Goal: Task Accomplishment & Management: Manage account settings

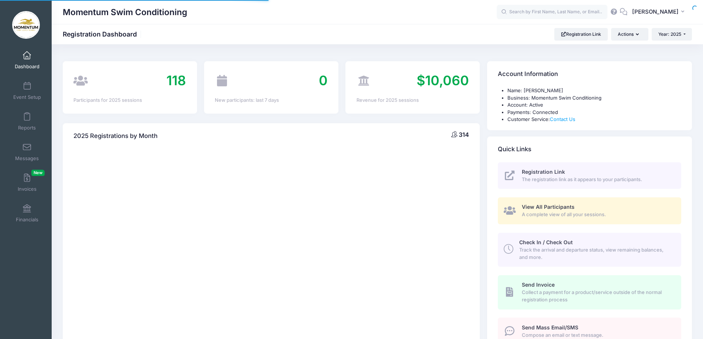
select select
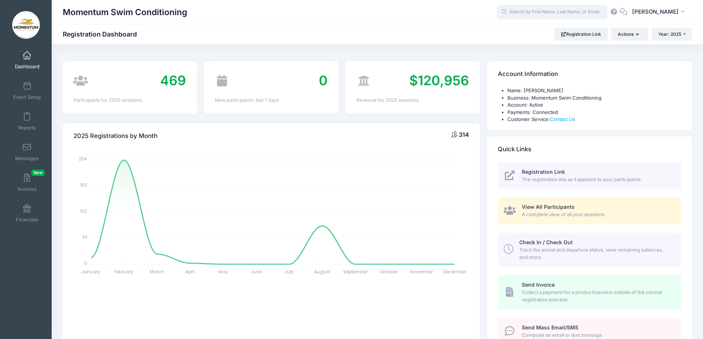
click at [526, 14] on input "text" at bounding box center [552, 12] width 111 height 15
click at [430, 30] on div "Momentum Swim Conditioning Registration Dashboard Registration Link Actions Yea…" at bounding box center [377, 34] width 651 height 13
click at [33, 95] on span "Event Setup" at bounding box center [27, 97] width 28 height 6
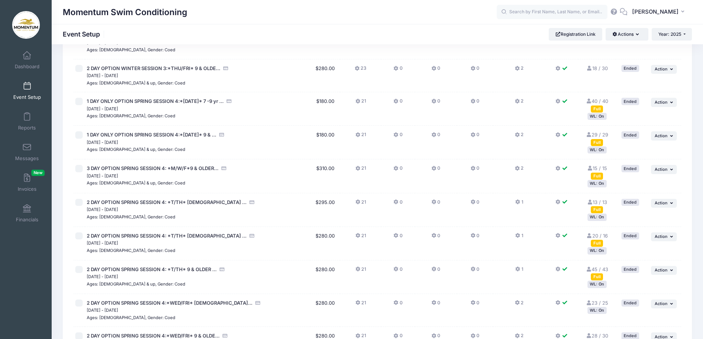
scroll to position [295, 0]
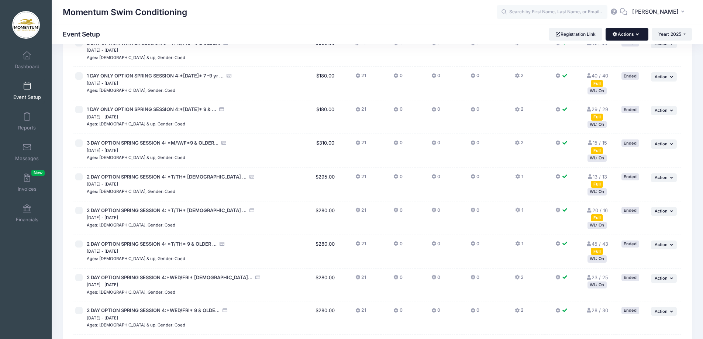
click at [637, 35] on icon "button" at bounding box center [639, 35] width 6 height 0
click at [499, 37] on div "Momentum Swim Conditioning Event Setup Registration Link Actions Manage Registr…" at bounding box center [377, 34] width 651 height 13
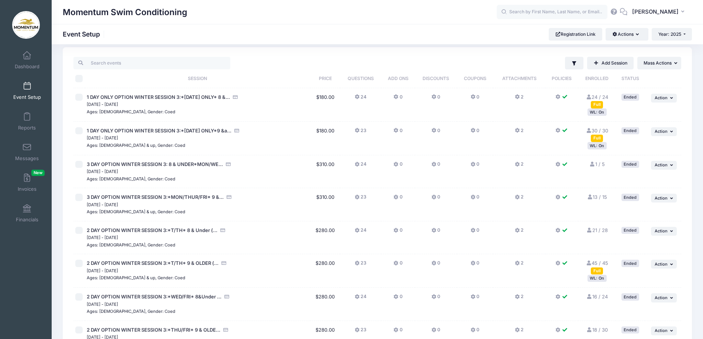
scroll to position [0, 0]
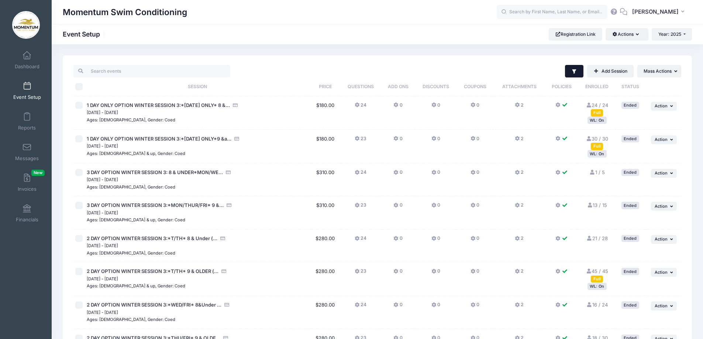
click at [578, 74] on button "Filter" at bounding box center [574, 71] width 19 height 13
click at [474, 147] on input "Completed" at bounding box center [474, 148] width 7 height 7
checkbox input "false"
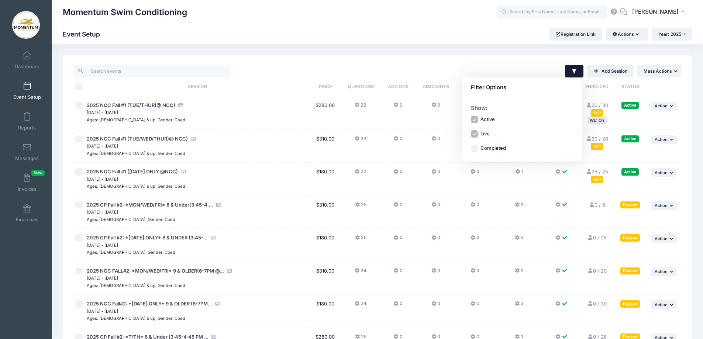
click at [476, 118] on input "Active" at bounding box center [474, 119] width 7 height 7
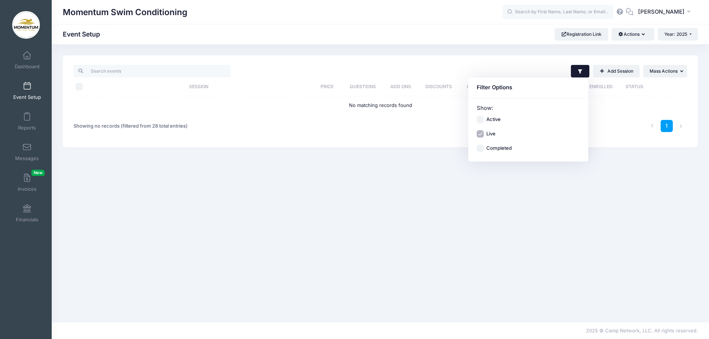
click at [481, 119] on input "Active" at bounding box center [479, 119] width 7 height 7
checkbox input "true"
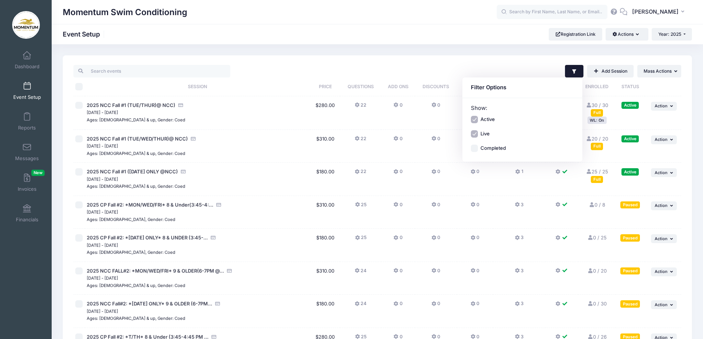
click at [473, 134] on input "Live" at bounding box center [474, 133] width 7 height 7
checkbox input "false"
click at [383, 42] on div "Momentum Swim Conditioning Event Setup Registration Link Actions Manage Registr…" at bounding box center [377, 34] width 651 height 20
click at [600, 123] on div "WL: On" at bounding box center [596, 120] width 19 height 7
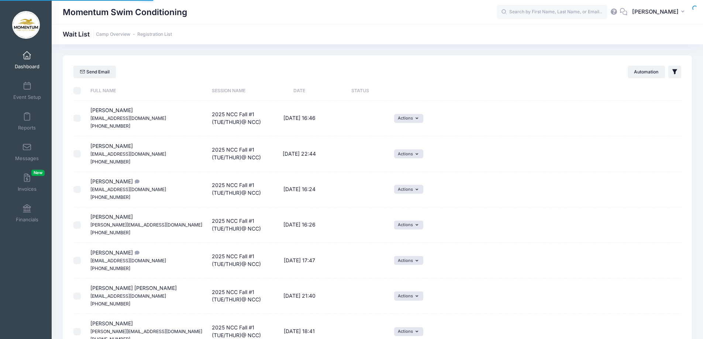
select select "50"
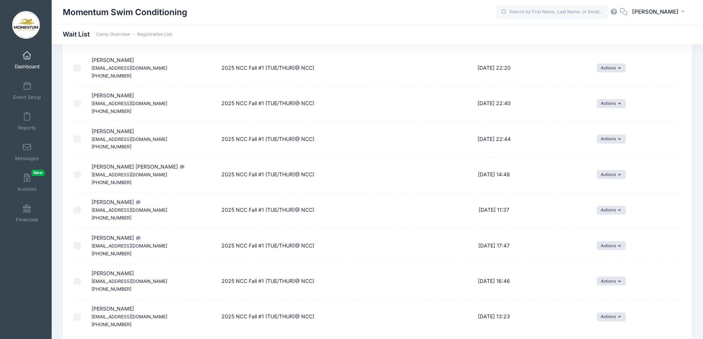
scroll to position [690, 0]
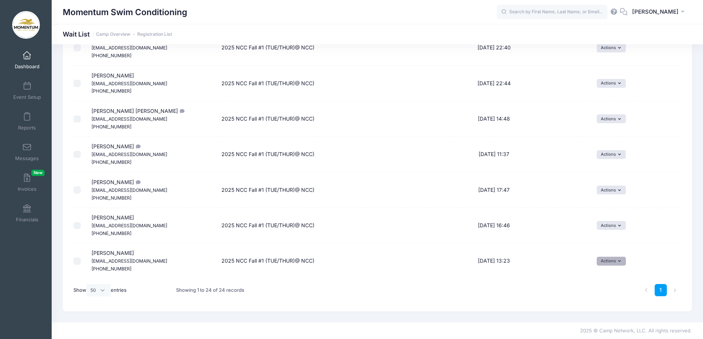
click at [615, 260] on button "Actions" at bounding box center [611, 261] width 29 height 9
click at [552, 257] on td "Pending" at bounding box center [558, 261] width 69 height 35
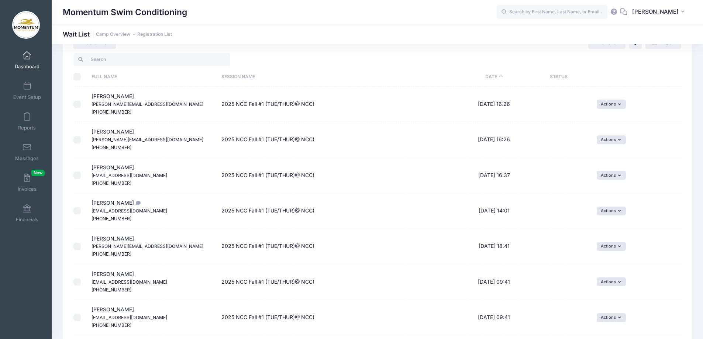
scroll to position [0, 0]
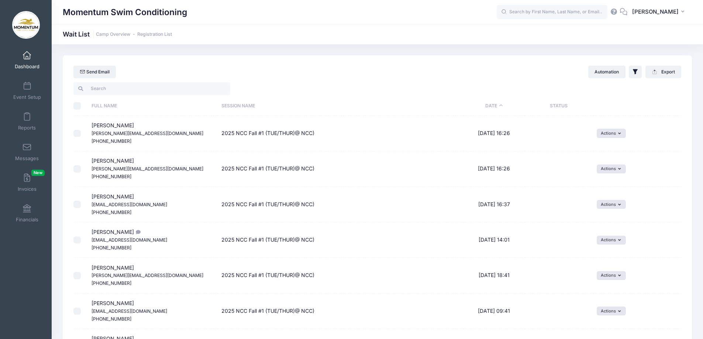
click at [101, 125] on span "Jessica Bowyer helen.bowyer07@hotmail.com (331) 330-6994" at bounding box center [148, 133] width 112 height 22
click at [98, 126] on span "Jessica Bowyer helen.bowyer07@hotmail.com (331) 330-6994" at bounding box center [148, 133] width 112 height 22
click at [77, 133] on input "checkbox" at bounding box center [76, 133] width 7 height 7
drag, startPoint x: 92, startPoint y: 128, endPoint x: 245, endPoint y: 49, distance: 172.2
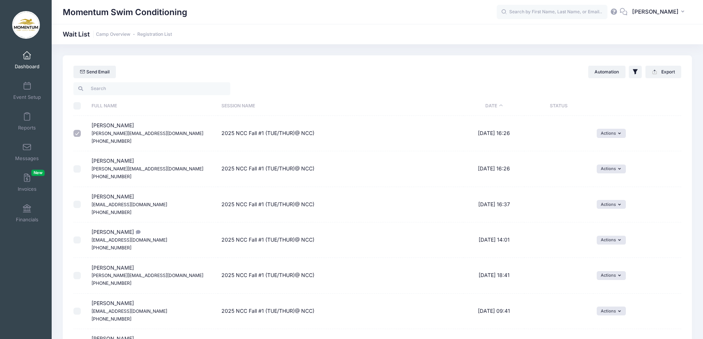
click at [77, 132] on input "checkbox" at bounding box center [76, 133] width 7 height 7
checkbox input "false"
click at [29, 61] on link "Dashboard" at bounding box center [27, 60] width 35 height 26
click at [30, 64] on span "Dashboard" at bounding box center [27, 66] width 25 height 6
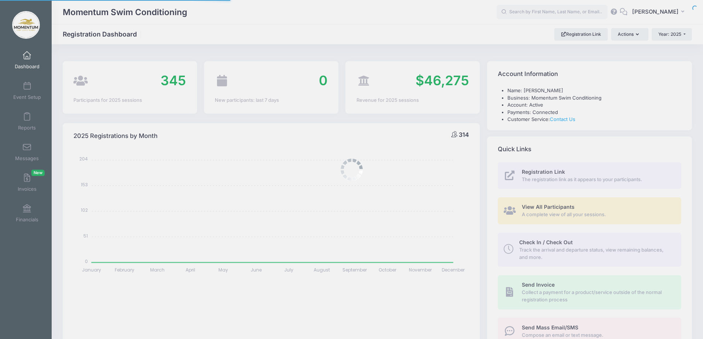
select select
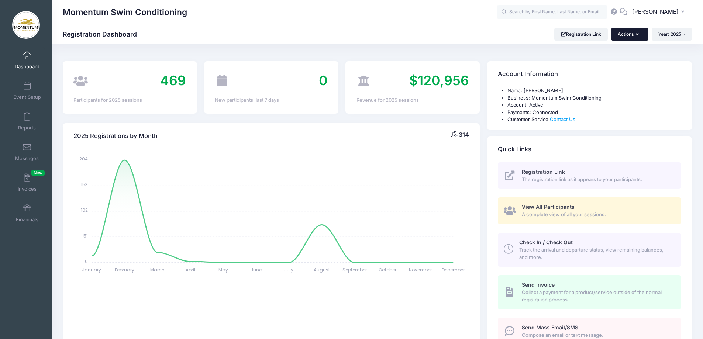
click at [639, 36] on button "Actions" at bounding box center [629, 34] width 37 height 13
click at [465, 38] on div "Momentum Swim Conditioning Registration Dashboard Registration Link Actions Yea…" at bounding box center [377, 34] width 651 height 13
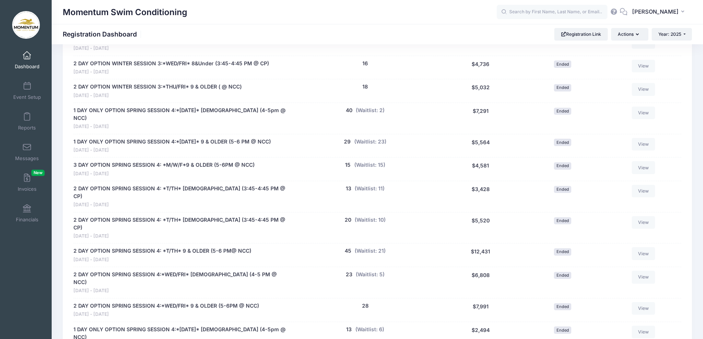
scroll to position [627, 0]
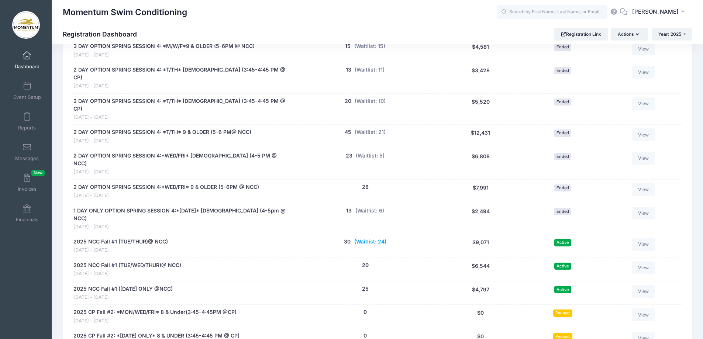
click at [363, 238] on button "(Waitlist: 24)" at bounding box center [370, 242] width 32 height 8
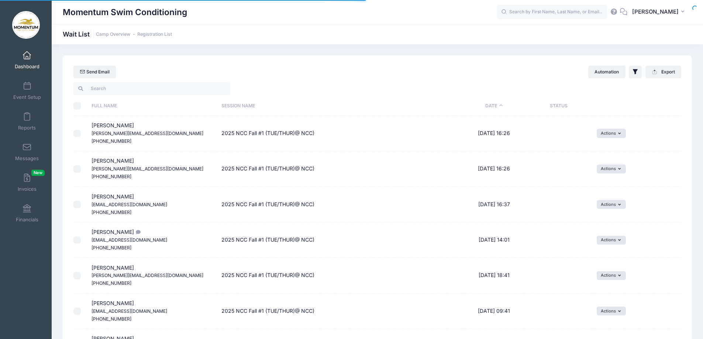
select select "50"
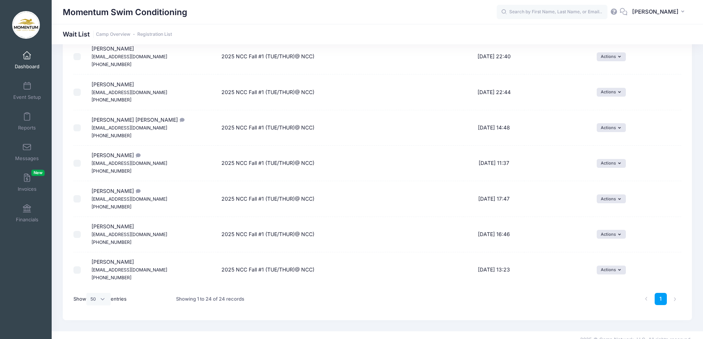
scroll to position [690, 0]
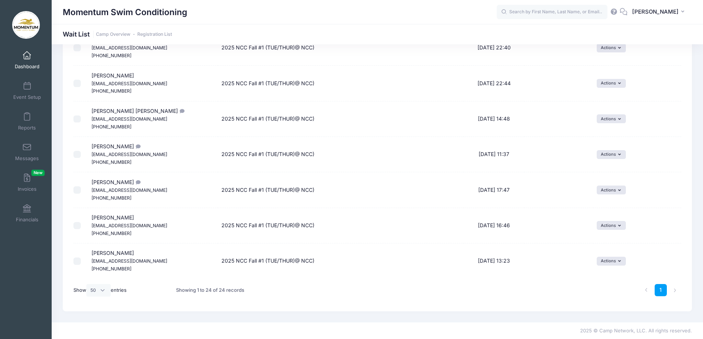
click at [78, 191] on input "checkbox" at bounding box center [76, 189] width 7 height 7
drag, startPoint x: 111, startPoint y: 182, endPoint x: 76, endPoint y: 191, distance: 35.4
click at [76, 191] on input "checkbox" at bounding box center [76, 189] width 7 height 7
checkbox input "false"
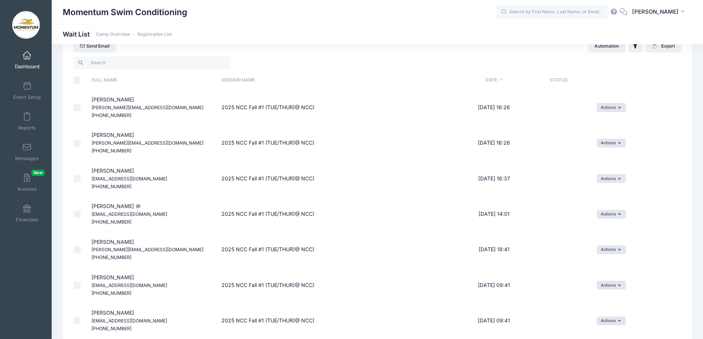
scroll to position [0, 0]
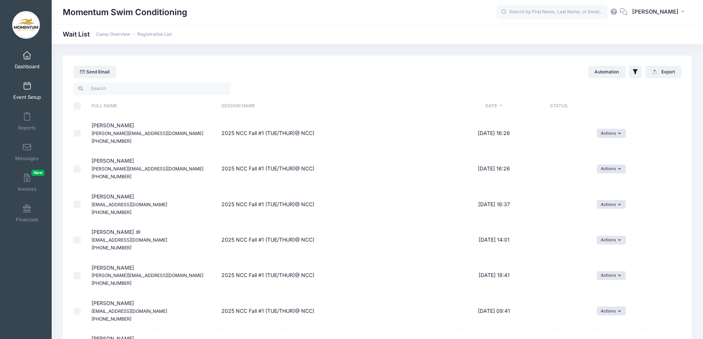
click at [27, 98] on span "Event Setup" at bounding box center [27, 97] width 28 height 6
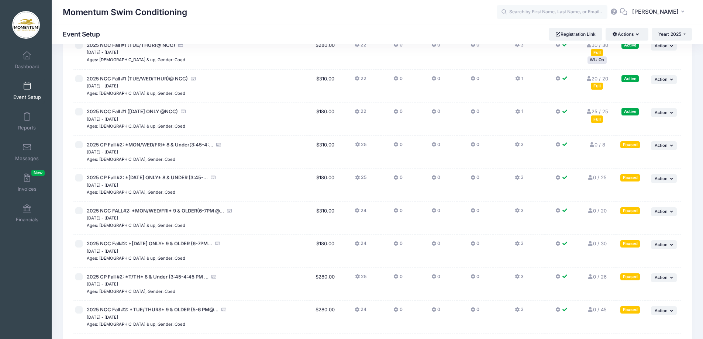
scroll to position [590, 0]
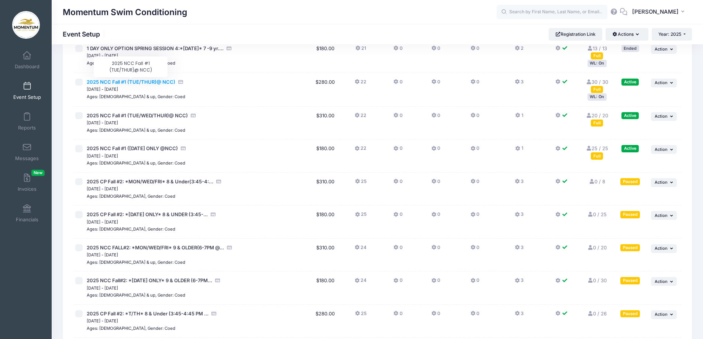
click at [146, 83] on span "2025 NCC Fall #1 (TUE/THUR)@ NCC)" at bounding box center [131, 82] width 89 height 6
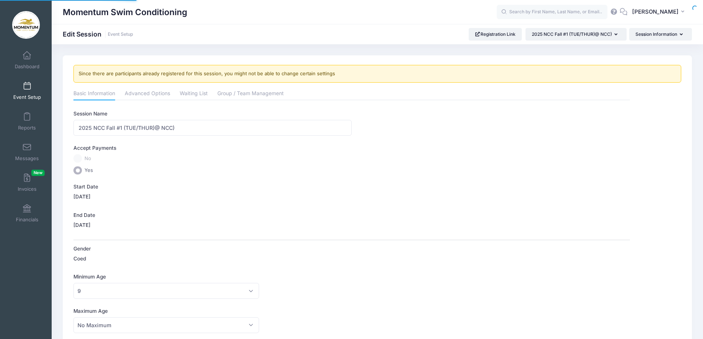
select select "0"
click at [195, 94] on link "Waiting List" at bounding box center [194, 93] width 28 height 13
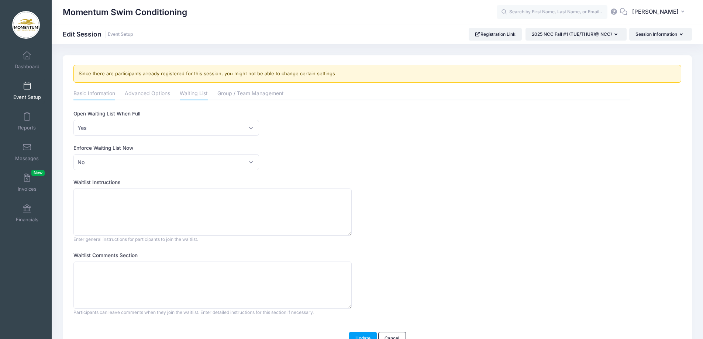
click at [93, 93] on link "Basic Information" at bounding box center [94, 93] width 42 height 13
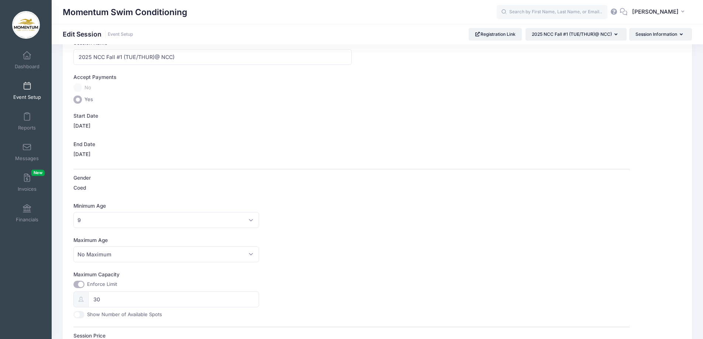
scroll to position [148, 0]
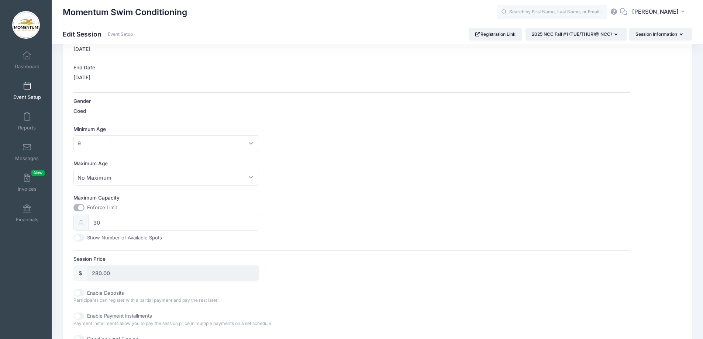
click at [24, 95] on span "Event Setup" at bounding box center [27, 97] width 28 height 6
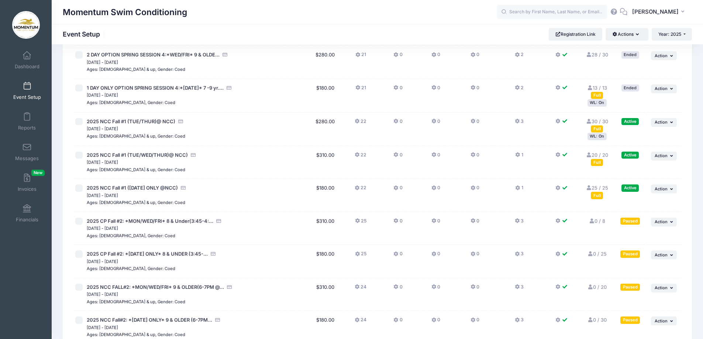
scroll to position [554, 0]
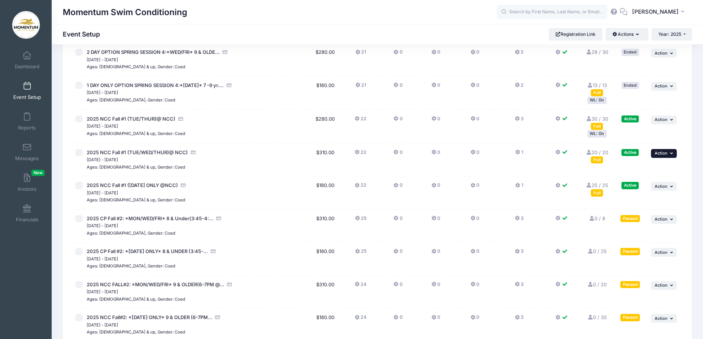
click at [671, 152] on icon "button" at bounding box center [672, 153] width 4 height 4
click at [597, 118] on link "30 / 30 Full" at bounding box center [597, 122] width 23 height 13
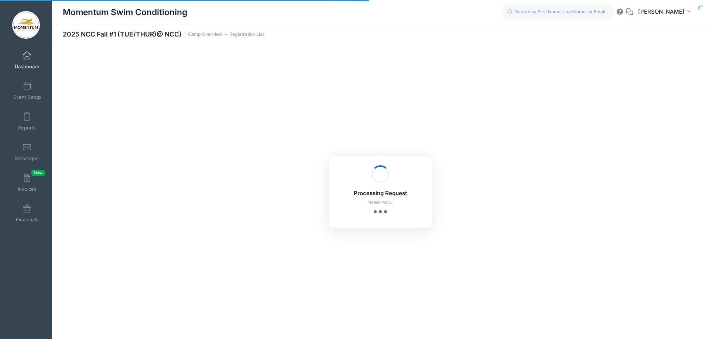
select select "10"
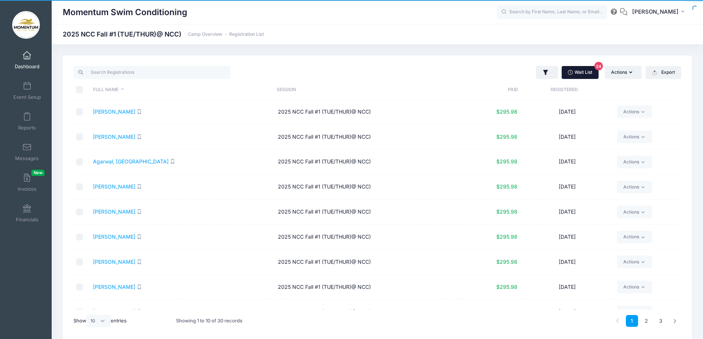
click at [582, 70] on link "Wait List 24" at bounding box center [580, 72] width 37 height 13
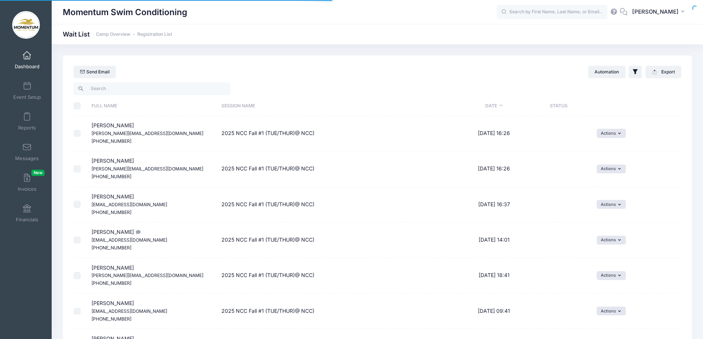
select select "50"
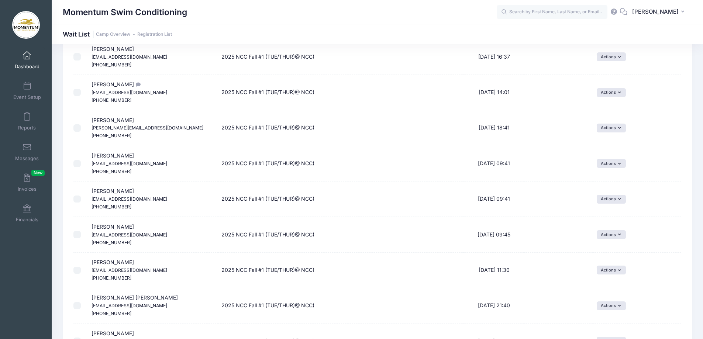
scroll to position [332, 0]
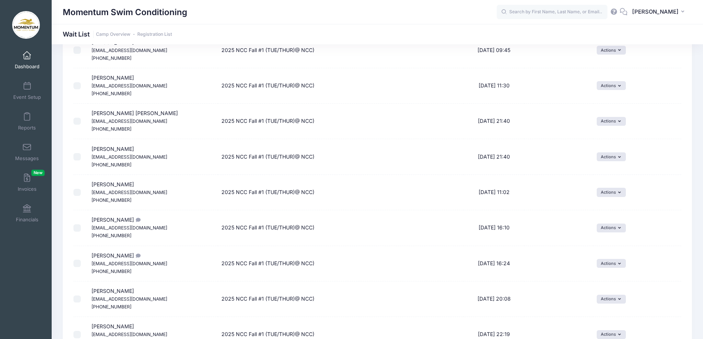
click at [279, 261] on td "2025 NCC Fall #1 (TUE/THUR)@ NCC)" at bounding box center [341, 263] width 246 height 35
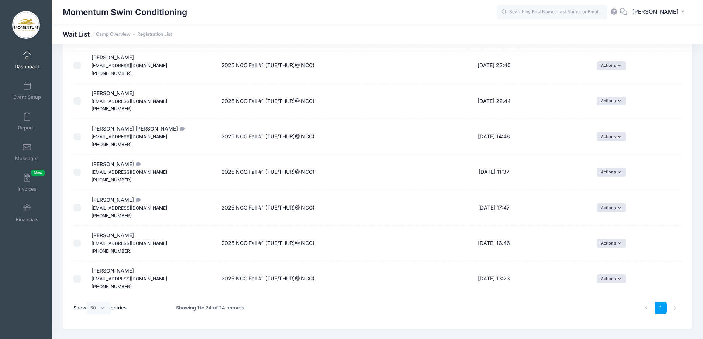
scroll to position [690, 0]
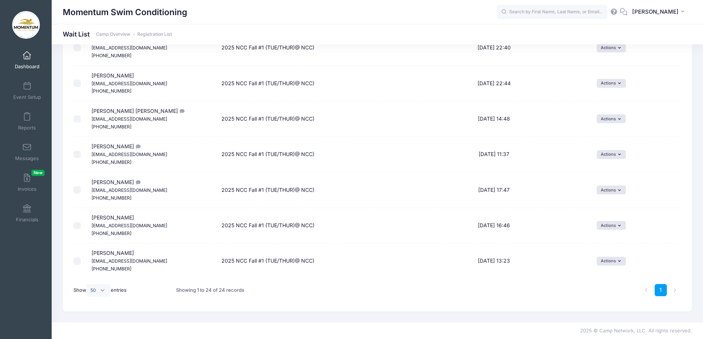
click at [139, 261] on small "[EMAIL_ADDRESS][DOMAIN_NAME]" at bounding box center [130, 261] width 76 height 6
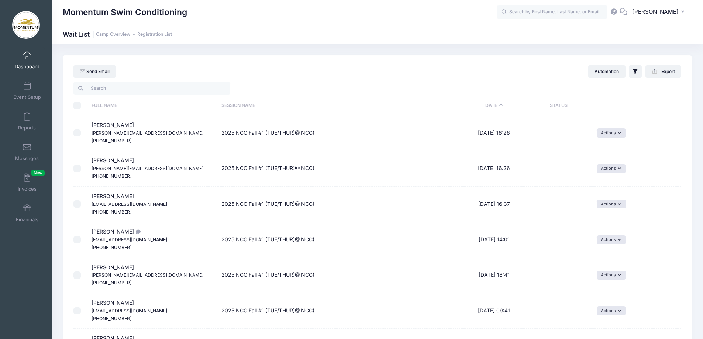
scroll to position [0, 0]
click at [23, 127] on span "Reports" at bounding box center [27, 128] width 18 height 6
